Goal: Complete application form

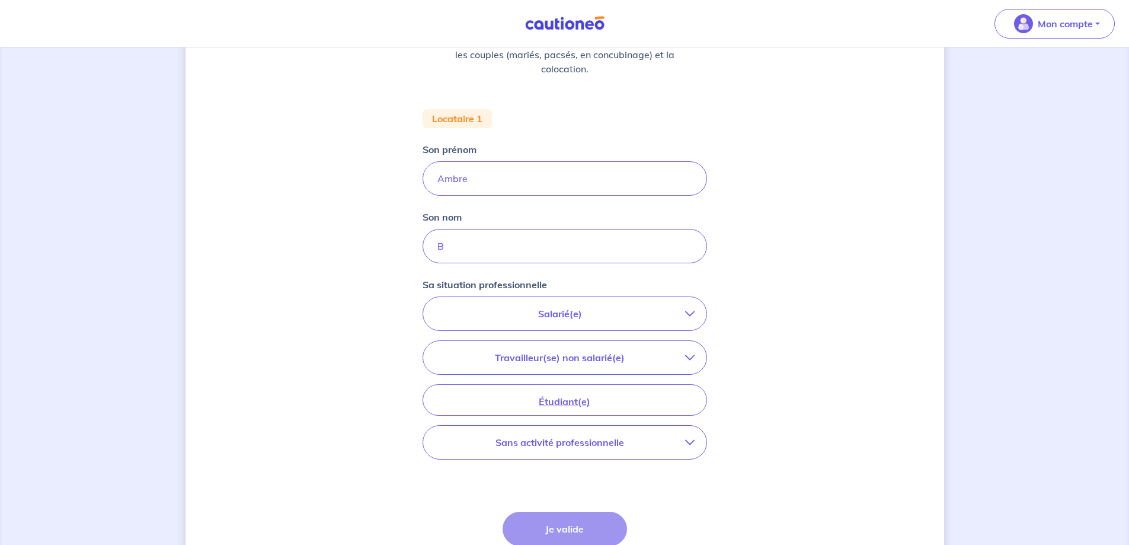
scroll to position [178, 0]
drag, startPoint x: 467, startPoint y: 245, endPoint x: 412, endPoint y: 239, distance: 55.4
click at [412, 239] on div "Concernant vos locataires 💡 Pour info : nous acceptons les personnes seules, le…" at bounding box center [565, 258] width 759 height 749
paste input "ENOIT"
type input "BENOIT"
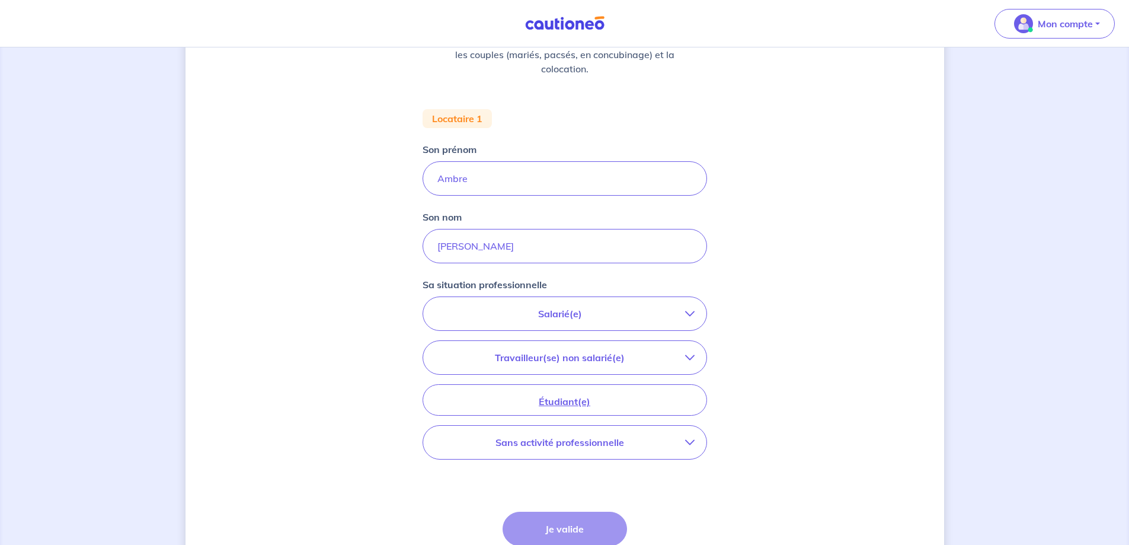
click at [357, 266] on div "Concernant vos locataires 💡 Pour info : nous acceptons les personnes seules, le…" at bounding box center [565, 258] width 759 height 749
click at [885, 251] on div "Concernant vos locataires 💡 Pour info : nous acceptons les personnes seules, le…" at bounding box center [565, 258] width 759 height 749
click at [559, 305] on button "Salarié(e)" at bounding box center [564, 313] width 283 height 33
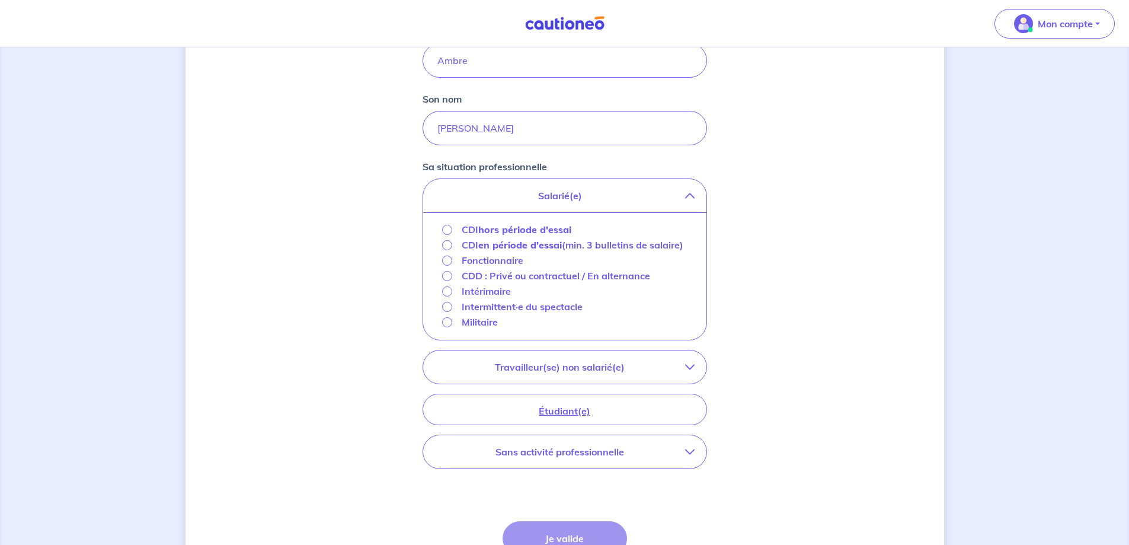
scroll to position [296, 0]
click at [446, 280] on input "CDD : Privé ou contractuel / En alternance" at bounding box center [447, 275] width 10 height 10
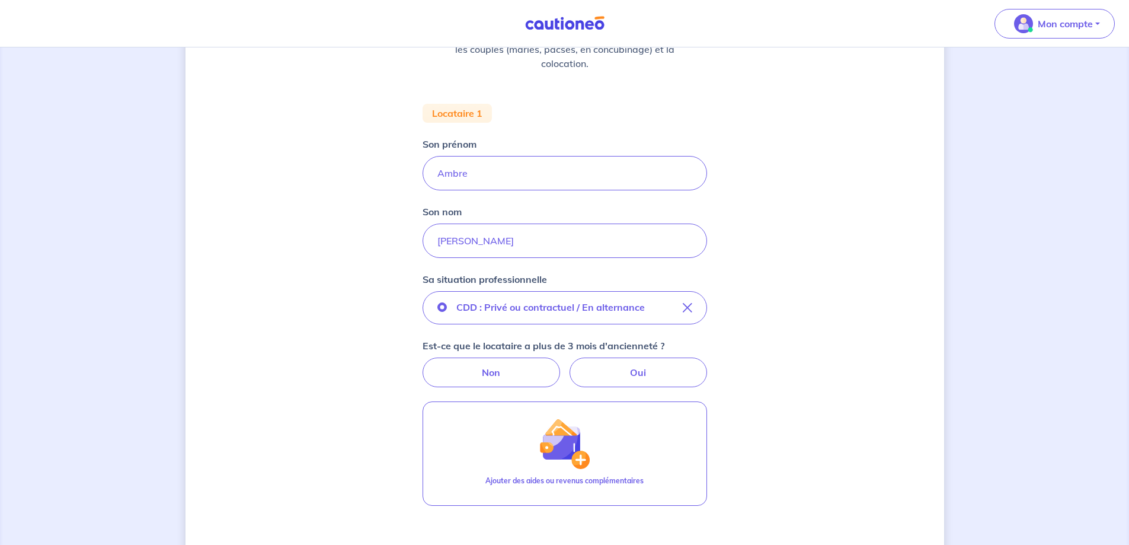
scroll to position [178, 0]
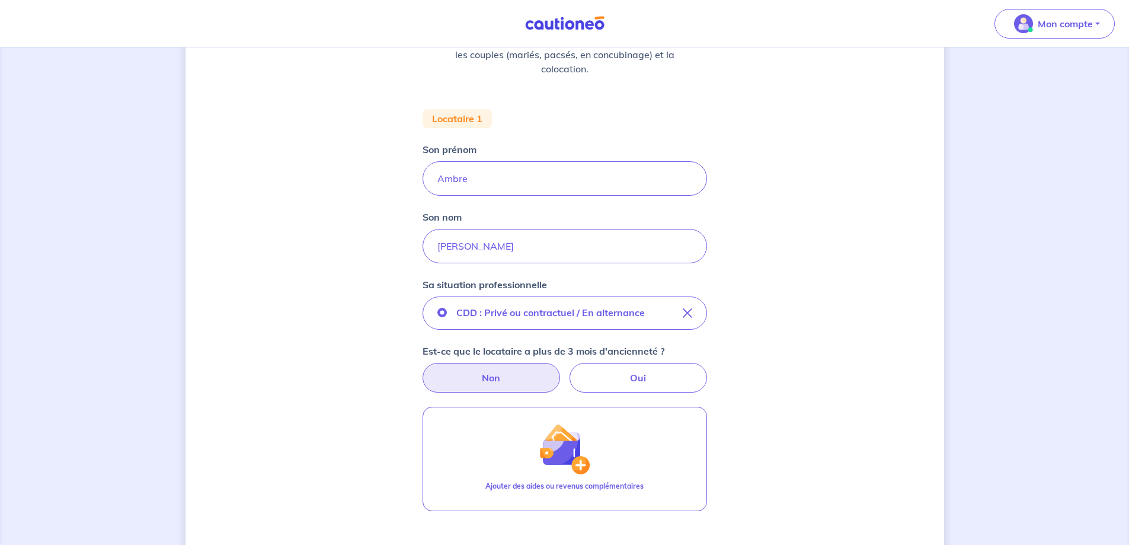
click at [520, 373] on label "Non" at bounding box center [491, 378] width 137 height 30
click at [561, 370] on input "Non" at bounding box center [565, 367] width 8 height 8
radio input "true"
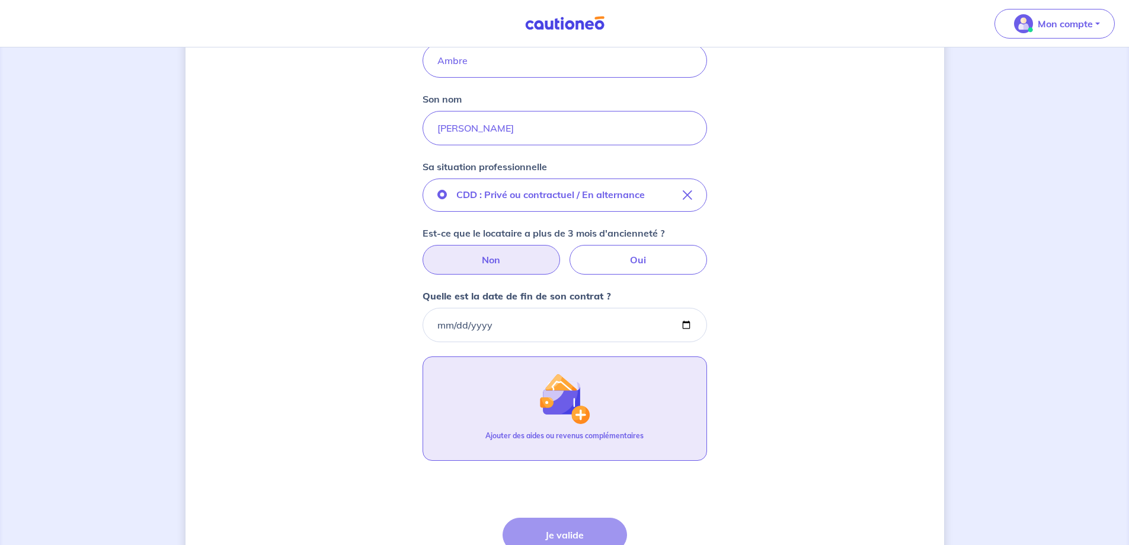
scroll to position [296, 0]
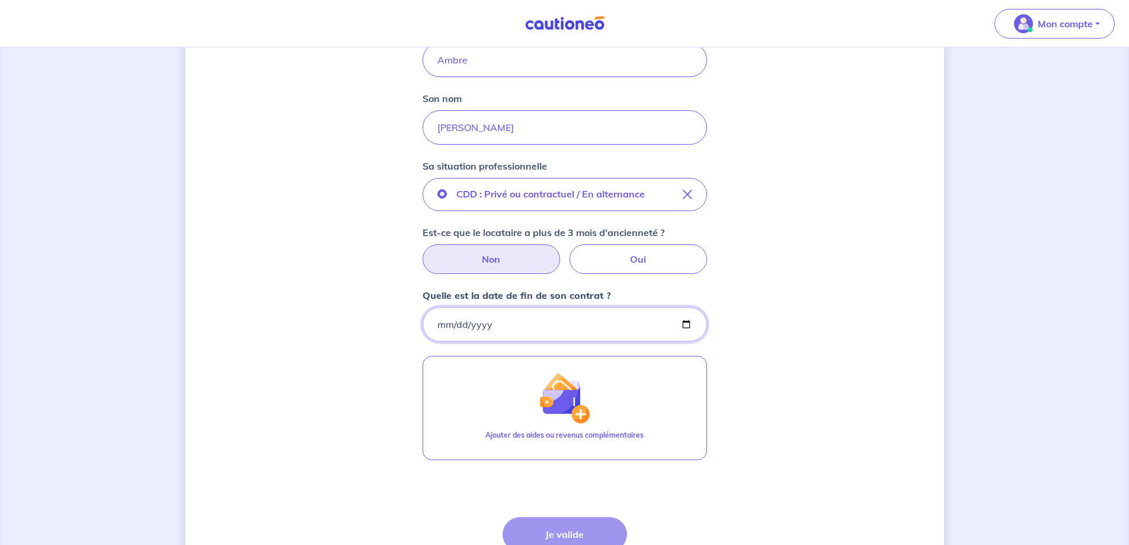
click at [497, 325] on input "Quelle est la date de fin de son contrat ?" at bounding box center [565, 324] width 284 height 34
click at [690, 321] on input "Quelle est la date de fin de son contrat ?" at bounding box center [565, 324] width 284 height 34
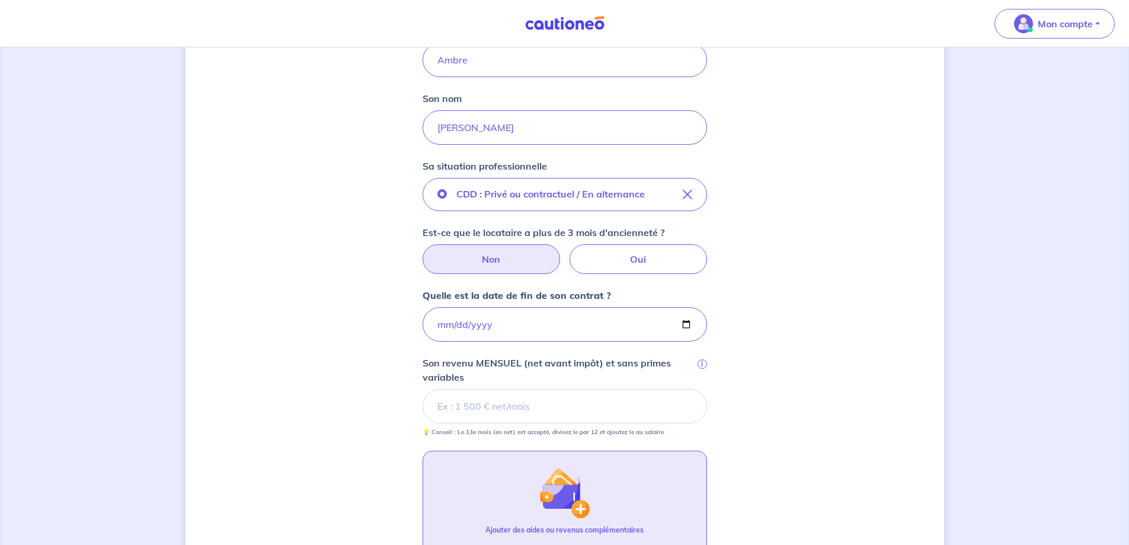
type input "2026-03-27"
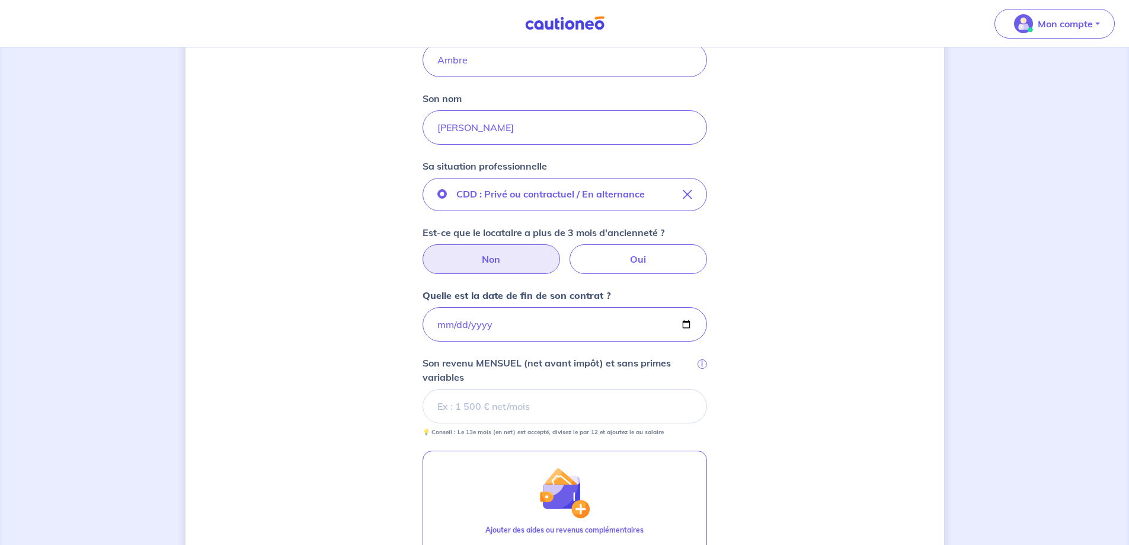
scroll to position [356, 0]
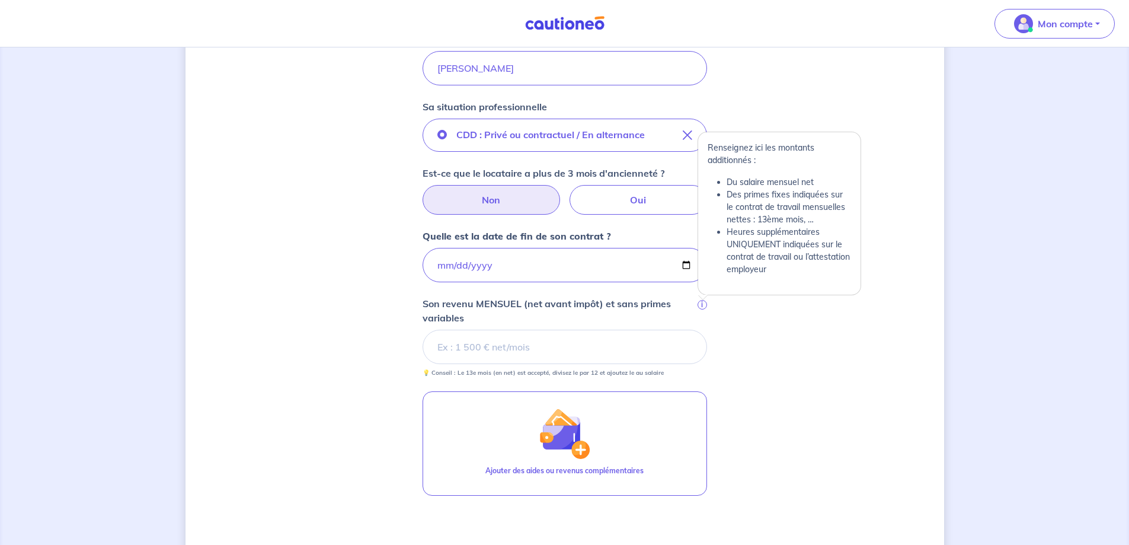
click at [704, 302] on span "i" at bounding box center [702, 304] width 9 height 9
click at [704, 330] on input "Son revenu MENSUEL (net avant impôt) et sans primes variables i" at bounding box center [565, 347] width 284 height 34
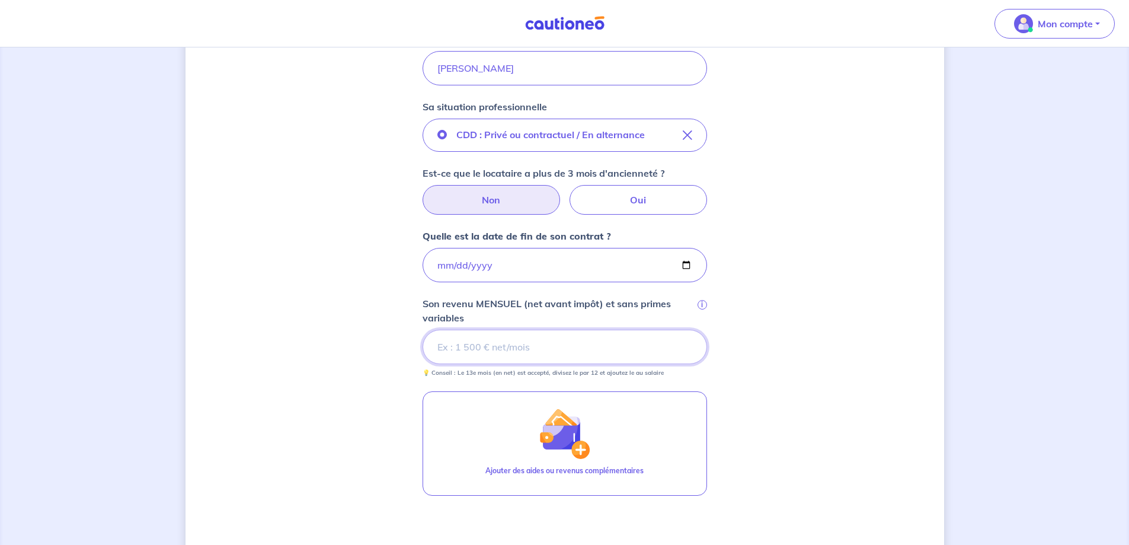
click at [521, 350] on input "Son revenu MENSUEL (net avant impôt) et sans primes variables i" at bounding box center [565, 347] width 284 height 34
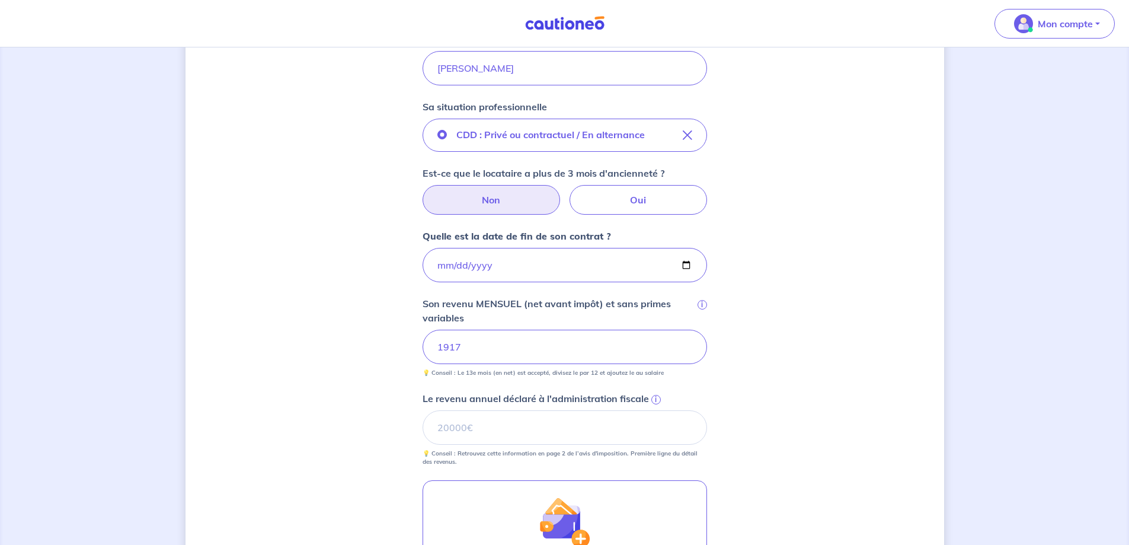
click at [346, 347] on div "Concernant vos locataires 💡 Pour info : nous acceptons les personnes seules, le…" at bounding box center [565, 234] width 759 height 1056
click at [655, 396] on span "i" at bounding box center [655, 399] width 9 height 9
click at [655, 410] on input "Le revenu annuel déclaré à l'administration fiscale i" at bounding box center [565, 427] width 284 height 34
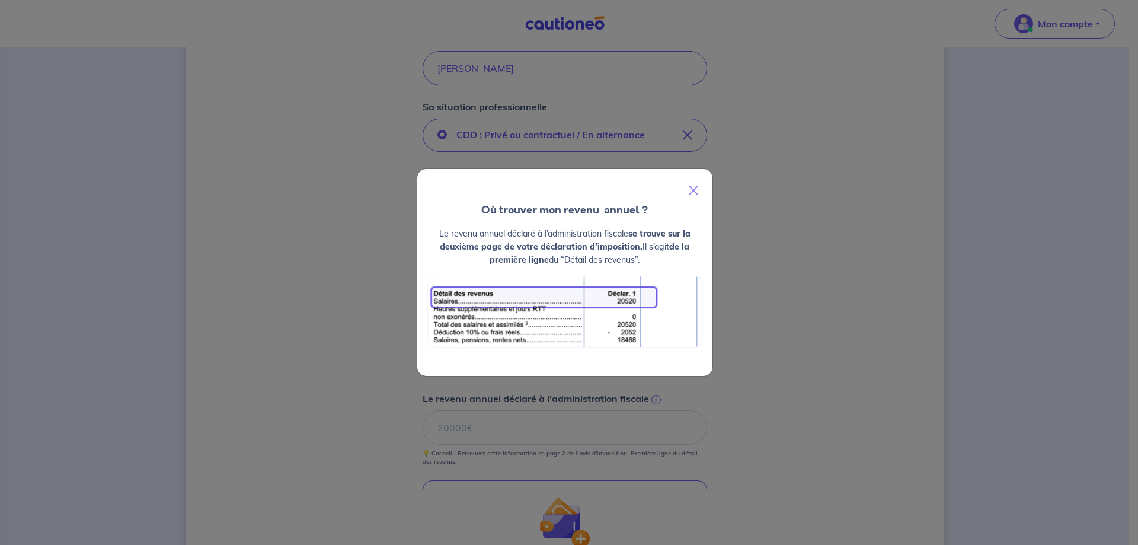
click at [341, 319] on div "Où trouver mon revenu  annuel ? Le revenu annuel déclaré à l’administration fis…" at bounding box center [569, 272] width 1138 height 545
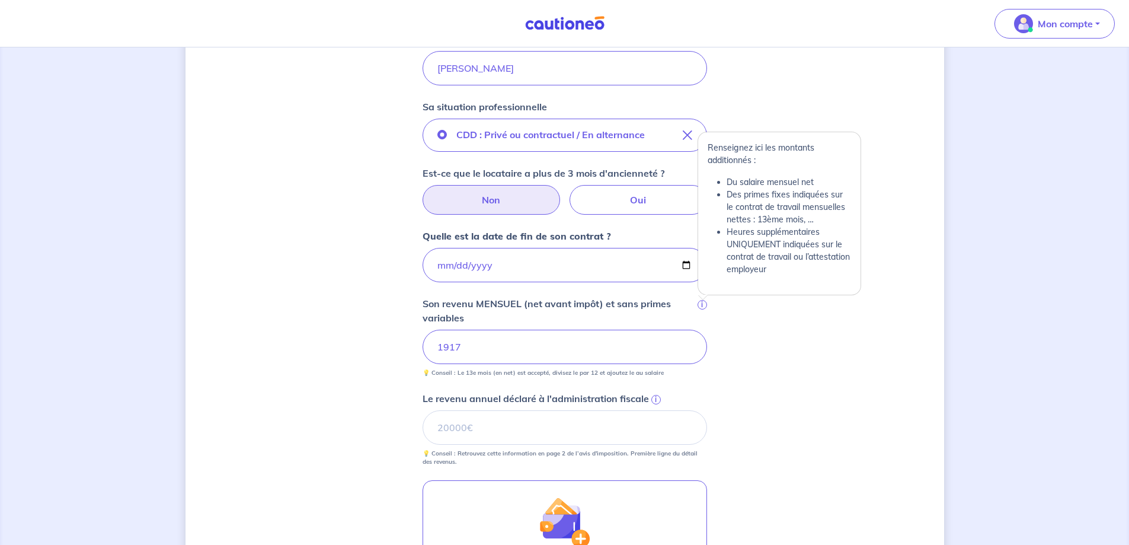
click at [704, 303] on span "i" at bounding box center [702, 304] width 9 height 9
click at [704, 330] on input "1917" at bounding box center [565, 347] width 284 height 34
click at [703, 305] on span "i" at bounding box center [702, 304] width 9 height 9
click at [703, 330] on input "1917" at bounding box center [565, 347] width 284 height 34
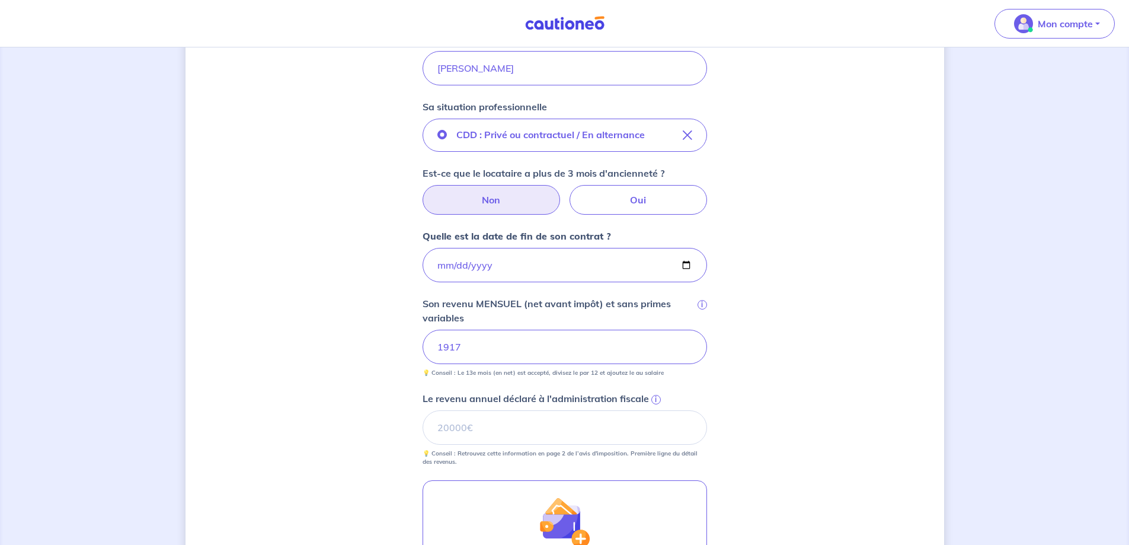
click at [321, 302] on div "Concernant vos locataires 💡 Pour info : nous acceptons les personnes seules, le…" at bounding box center [565, 234] width 759 height 1056
click at [701, 305] on span "i" at bounding box center [702, 304] width 9 height 9
click at [701, 330] on input "1917" at bounding box center [565, 347] width 284 height 34
click at [655, 397] on span "i" at bounding box center [655, 399] width 9 height 9
click at [655, 410] on input "Le revenu annuel déclaré à l'administration fiscale i" at bounding box center [565, 427] width 284 height 34
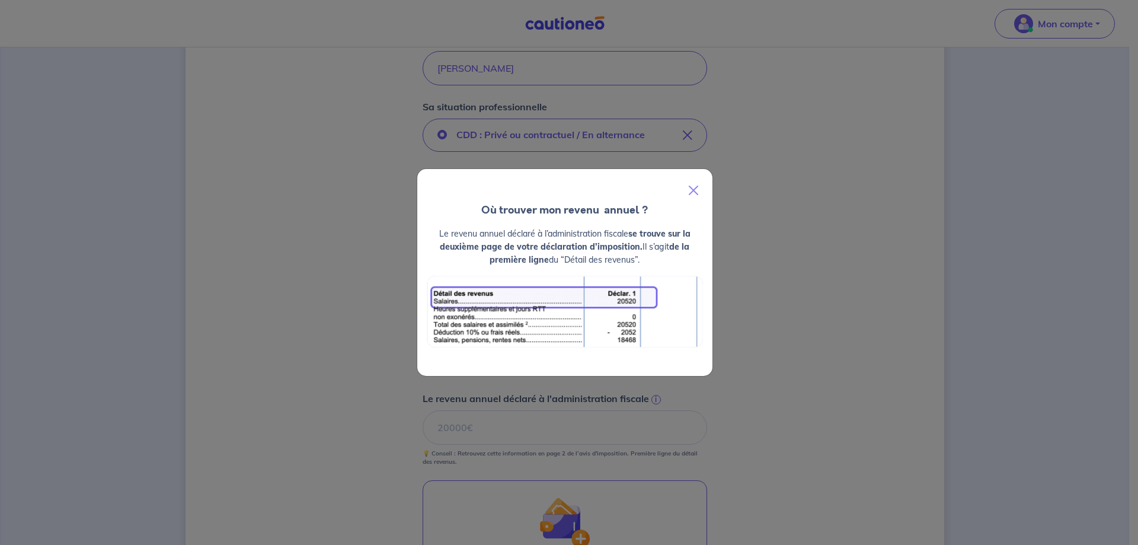
click at [856, 333] on div "Où trouver mon revenu  annuel ? Le revenu annuel déclaré à l’administration fis…" at bounding box center [569, 272] width 1138 height 545
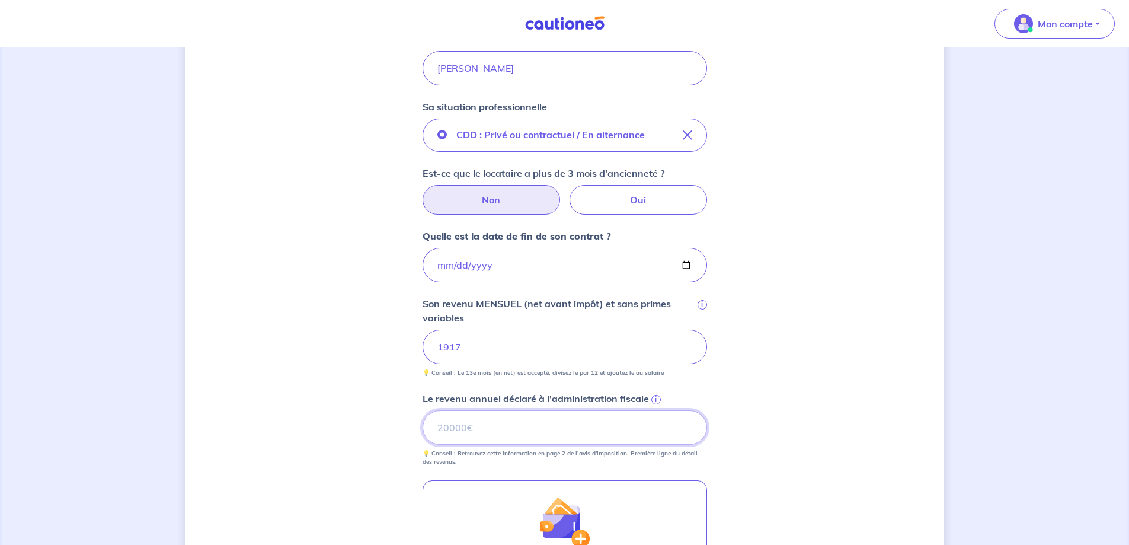
click at [481, 420] on input "Le revenu annuel déclaré à l'administration fiscale i" at bounding box center [565, 427] width 284 height 34
type input "52865"
click at [850, 366] on div "Concernant vos locataires 💡 Pour info : nous acceptons les personnes seules, le…" at bounding box center [565, 234] width 759 height 1056
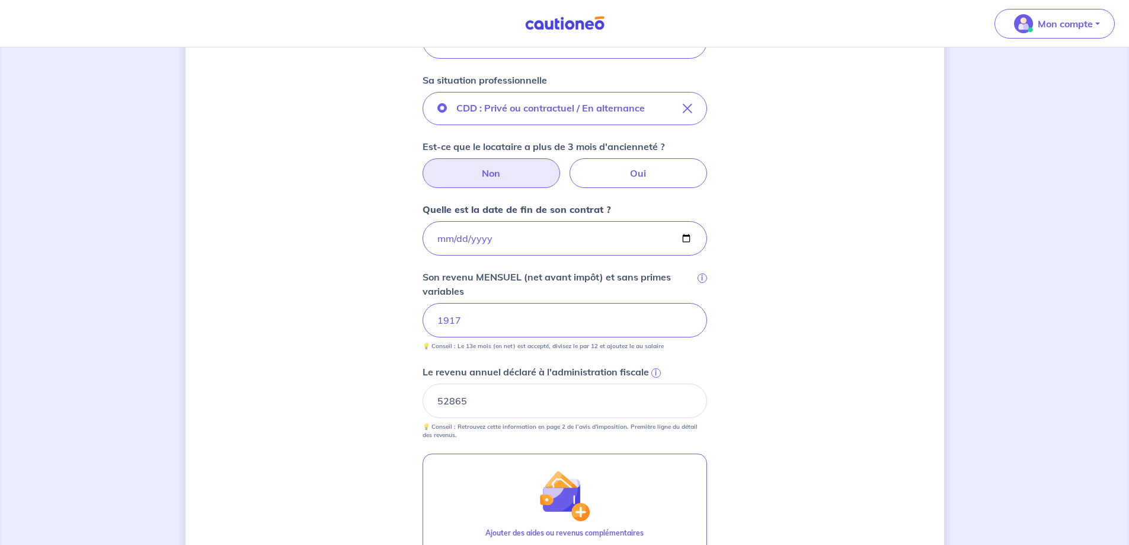
scroll to position [415, 0]
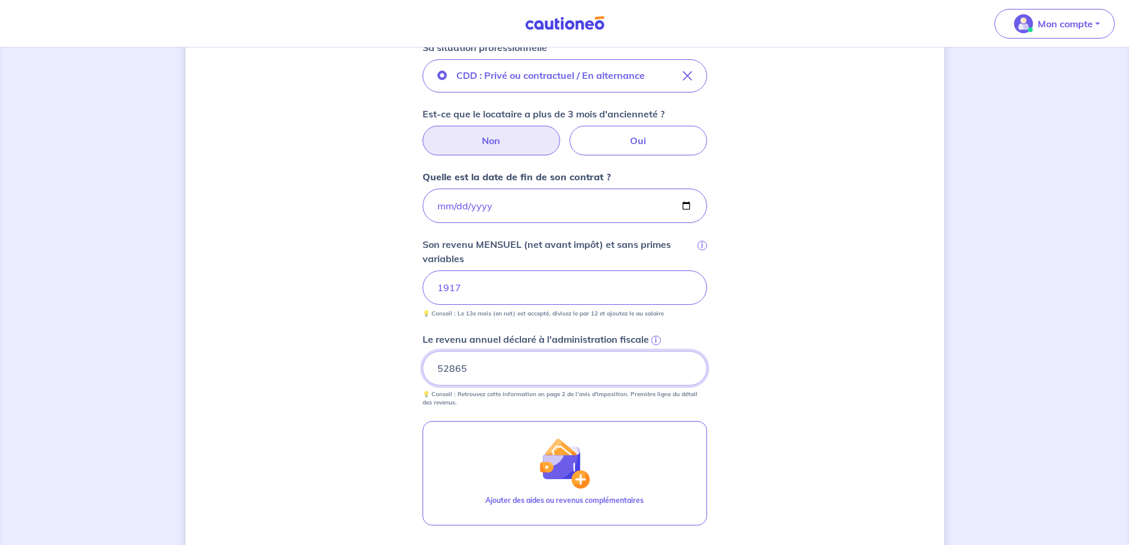
drag, startPoint x: 482, startPoint y: 363, endPoint x: 401, endPoint y: 362, distance: 81.2
click at [401, 362] on div "Concernant vos locataires 💡 Pour info : nous acceptons les personnes seules, le…" at bounding box center [565, 175] width 759 height 1056
click at [377, 334] on div "Concernant vos locataires 💡 Pour info : nous acceptons les personnes seules, le…" at bounding box center [565, 175] width 759 height 1056
click at [489, 376] on input "Le revenu annuel déclaré à l'administration fiscale i" at bounding box center [565, 368] width 284 height 34
type input "0"
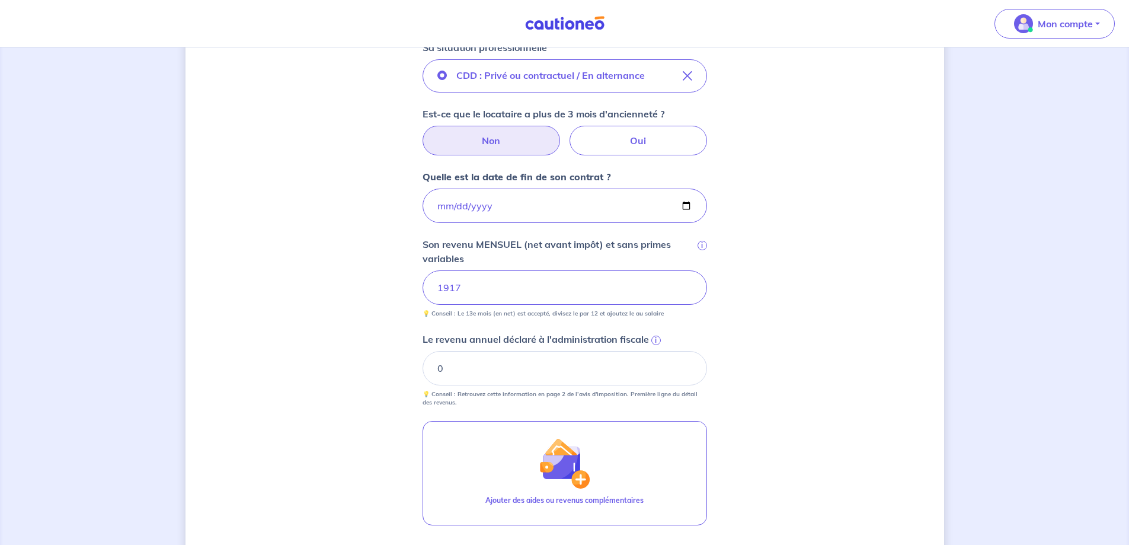
drag, startPoint x: 309, startPoint y: 357, endPoint x: 363, endPoint y: 366, distance: 54.7
click at [308, 357] on div "Concernant vos locataires 💡 Pour info : nous acceptons les personnes seules, le…" at bounding box center [565, 175] width 759 height 1056
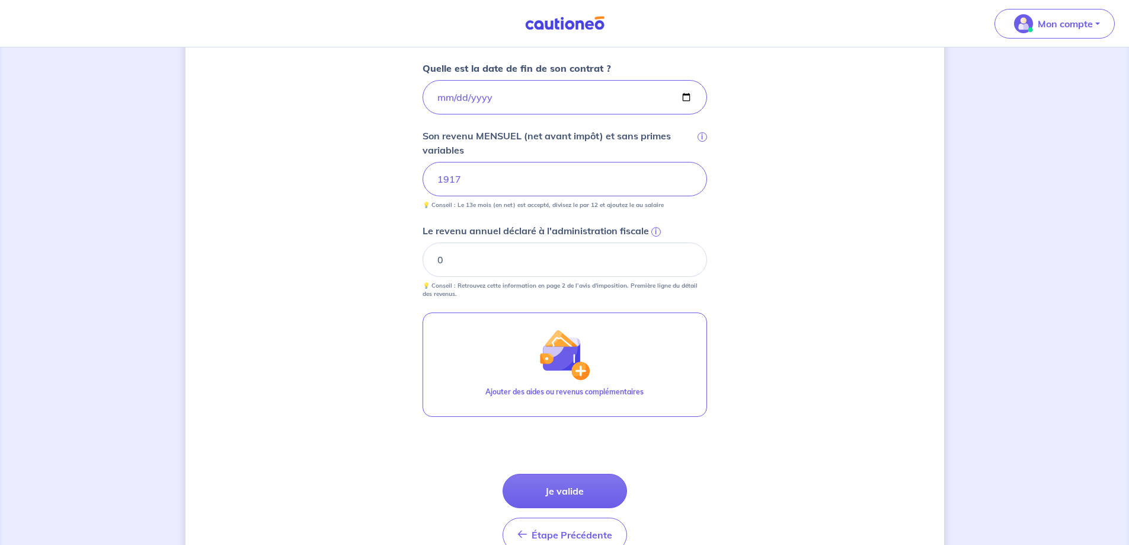
scroll to position [587, 0]
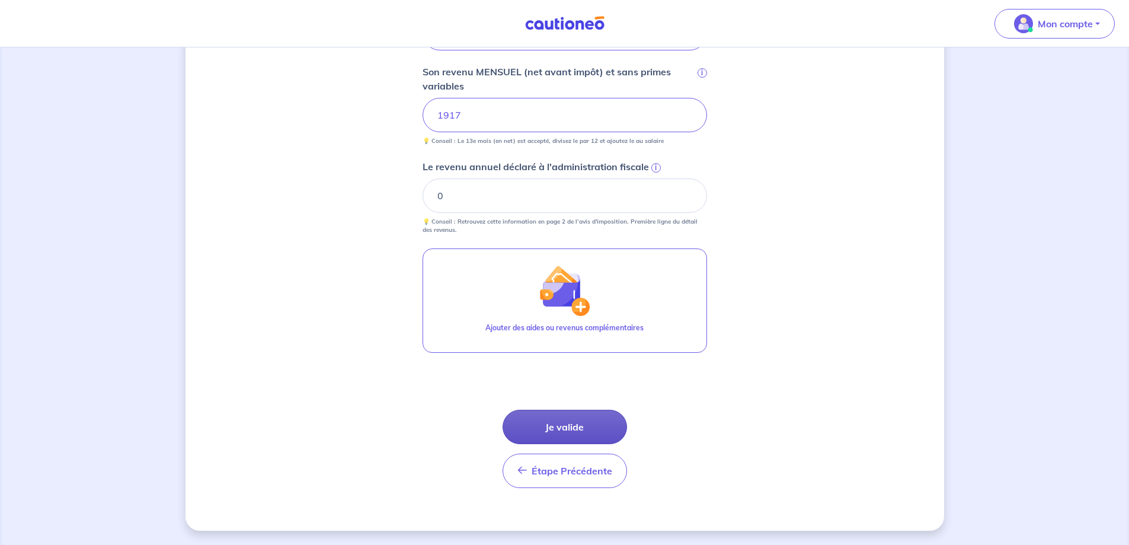
click at [575, 430] on button "Je valide" at bounding box center [565, 427] width 124 height 34
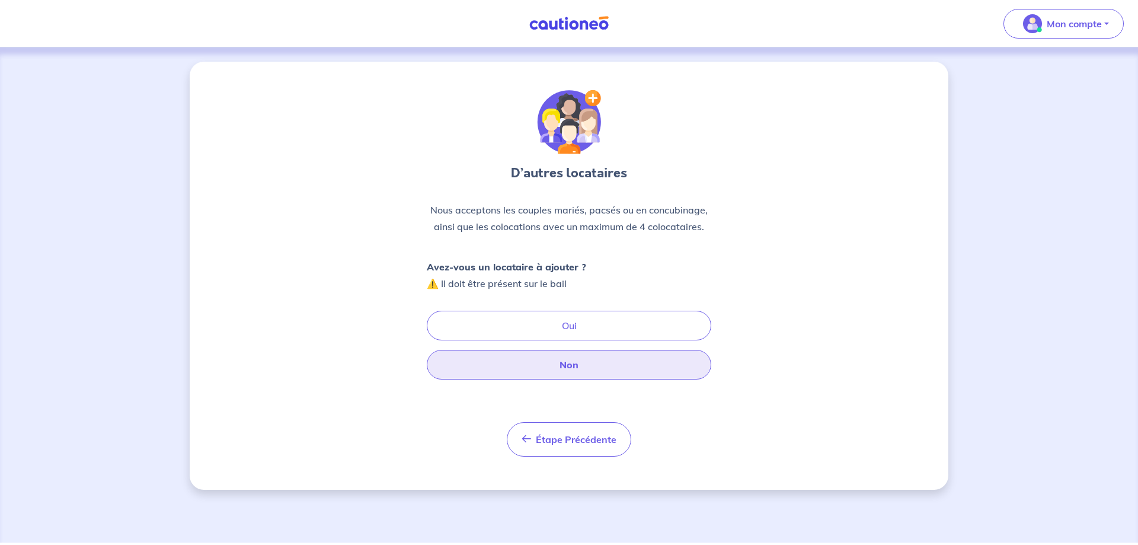
click at [537, 372] on button "Non" at bounding box center [569, 365] width 284 height 30
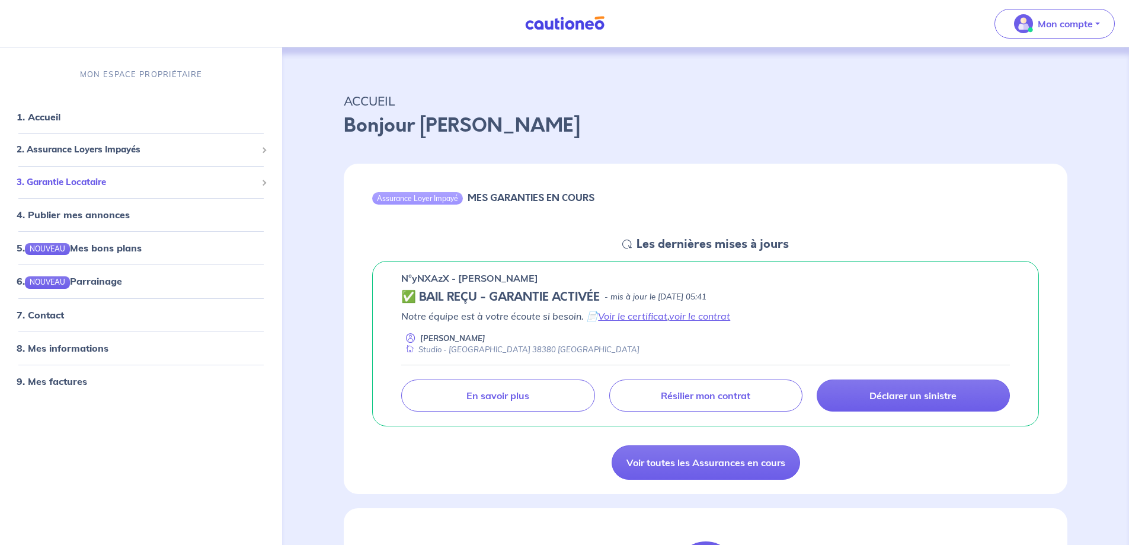
click at [108, 183] on span "3. Garantie Locataire" at bounding box center [137, 182] width 240 height 14
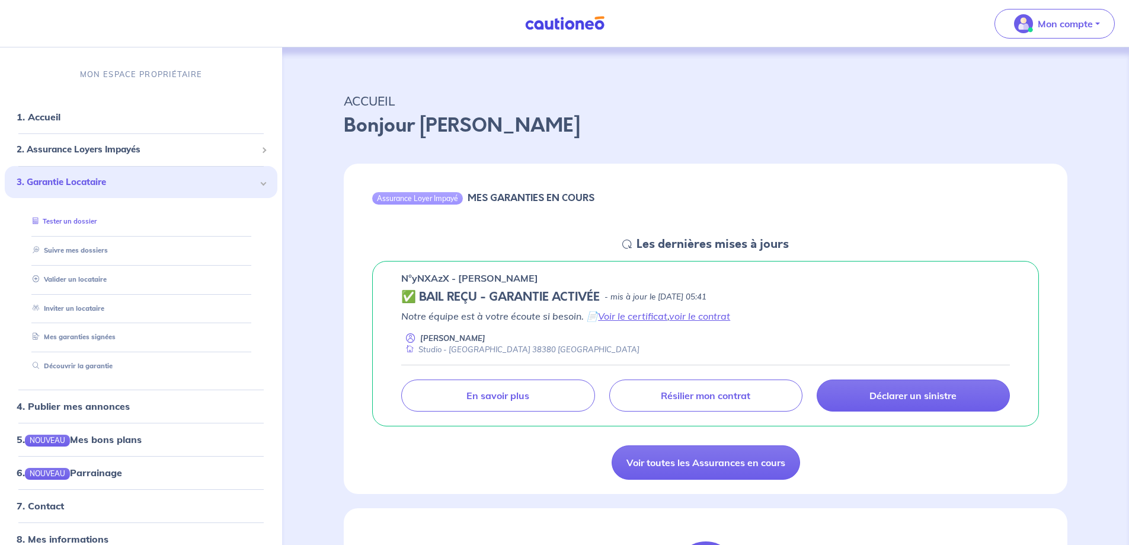
click at [81, 217] on link "Tester un dossier" at bounding box center [62, 221] width 69 height 8
